Goal: Navigation & Orientation: Find specific page/section

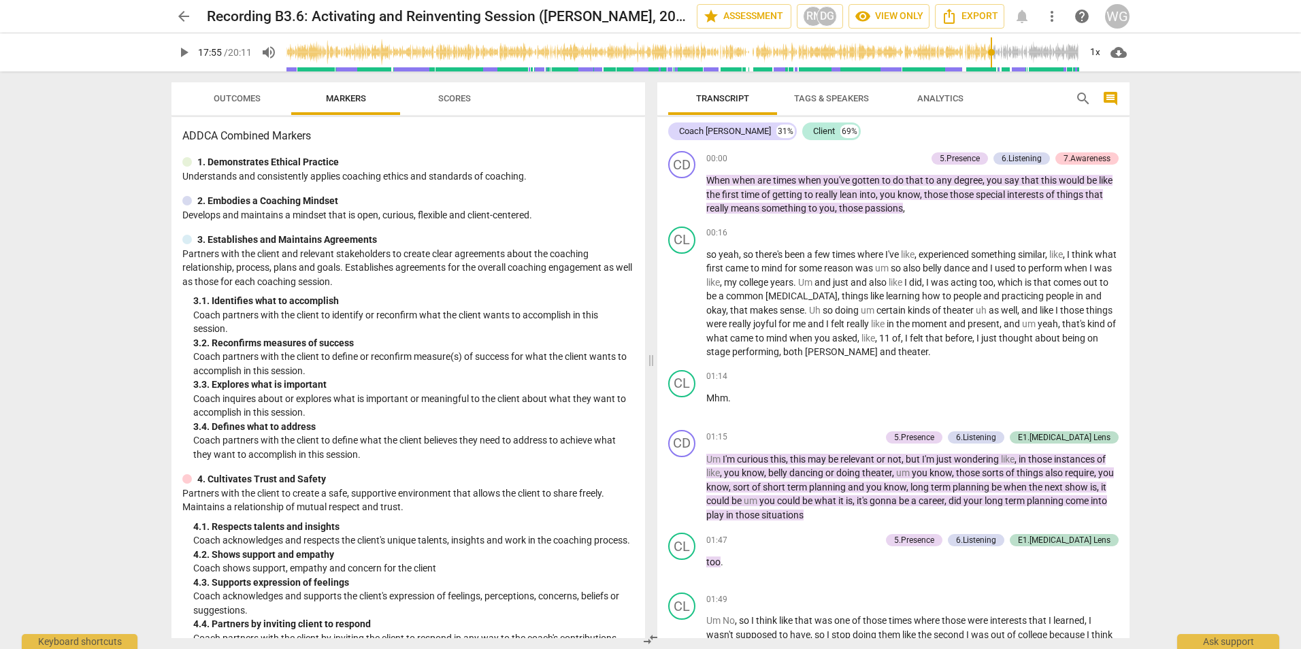
scroll to position [4171, 0]
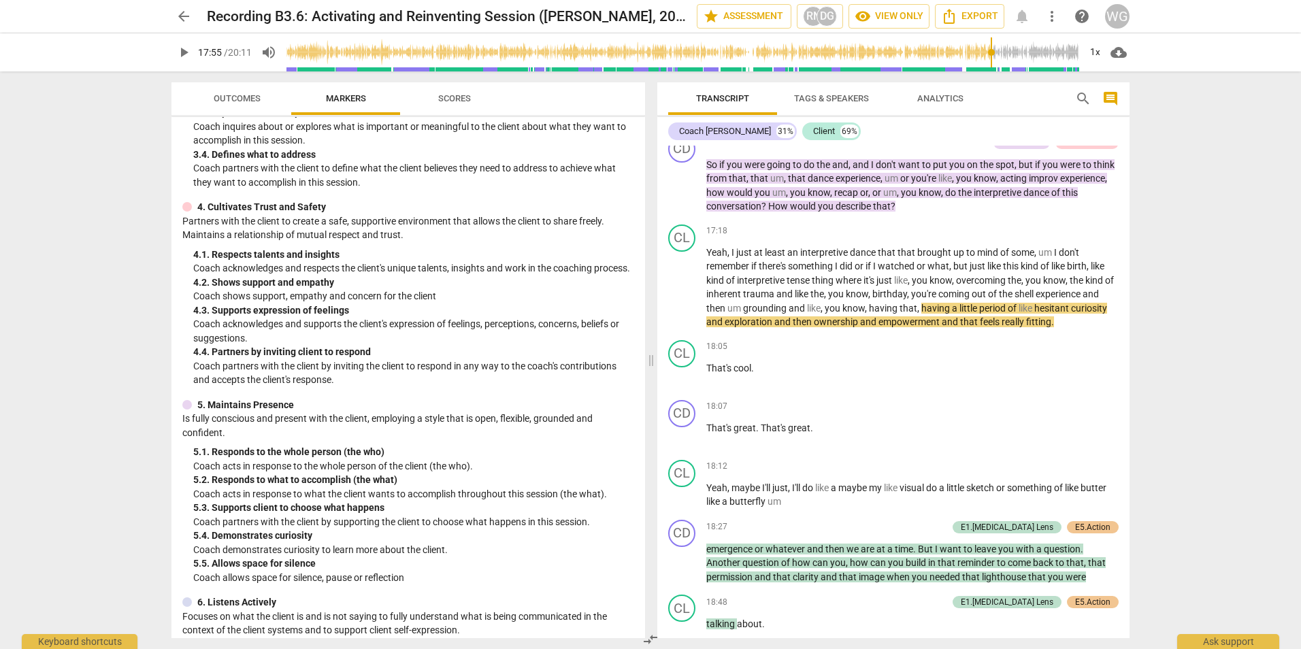
drag, startPoint x: 185, startPoint y: 16, endPoint x: 169, endPoint y: 22, distance: 16.8
click at [186, 16] on span "arrow_back" at bounding box center [183, 16] width 16 height 16
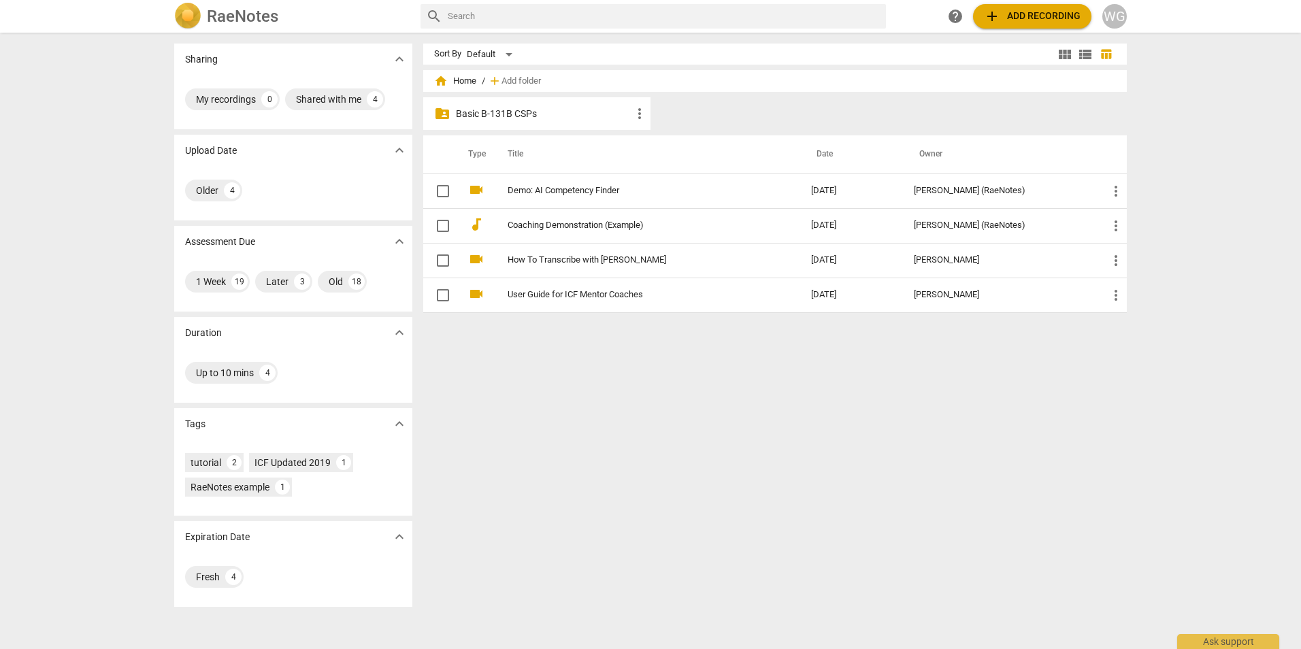
click at [498, 110] on p "Basic B-131B CSPs" at bounding box center [543, 114] width 175 height 14
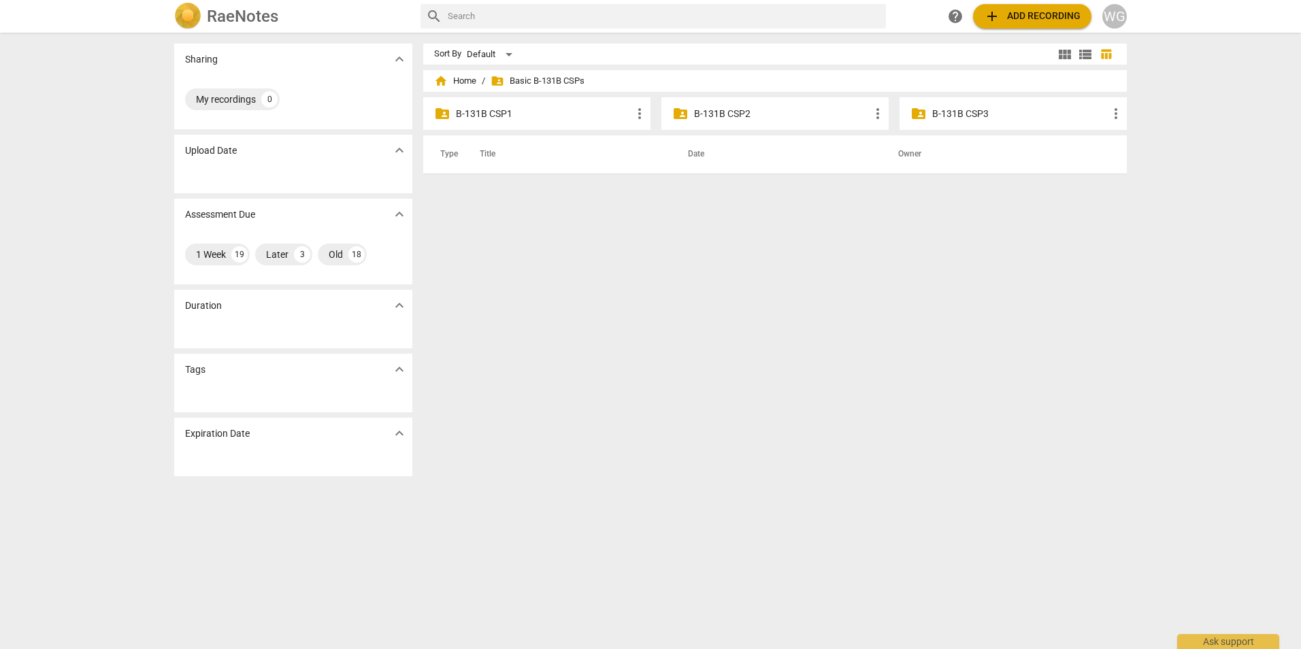
click at [737, 105] on div "folder_shared B-131B CSP2 more_vert" at bounding box center [774, 113] width 227 height 33
click at [726, 114] on p "B-131B CSP2" at bounding box center [781, 114] width 175 height 14
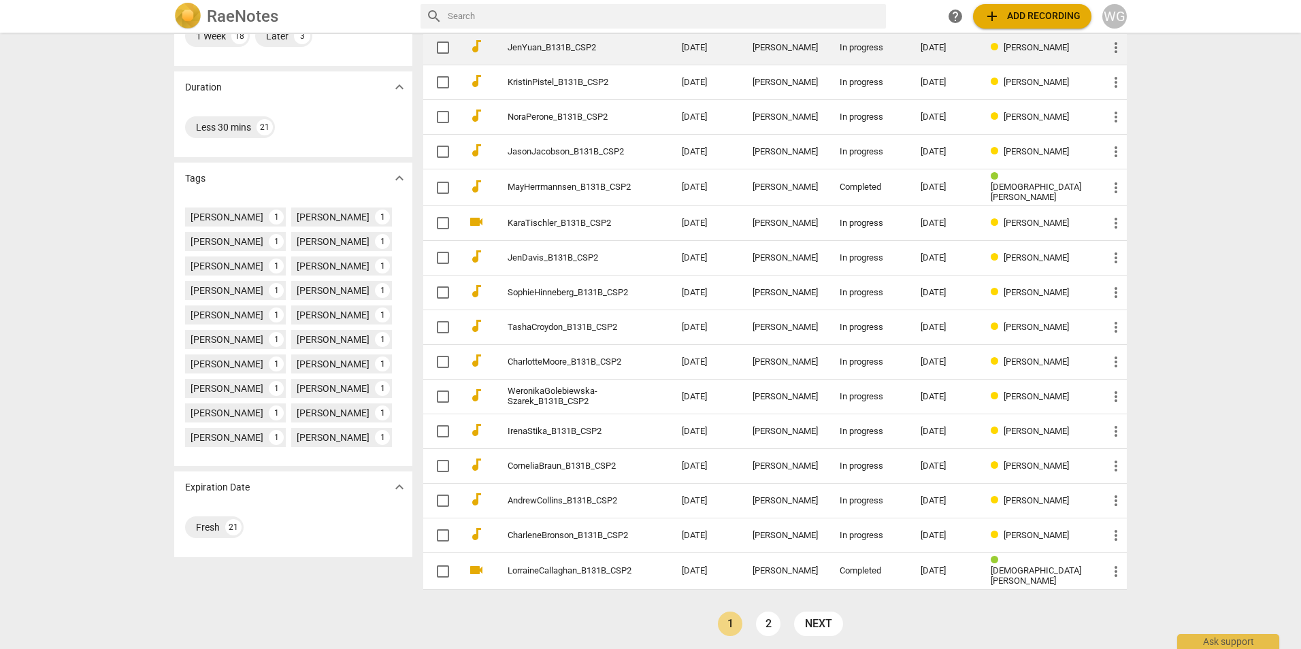
scroll to position [246, 0]
